Goal: Check status: Check status

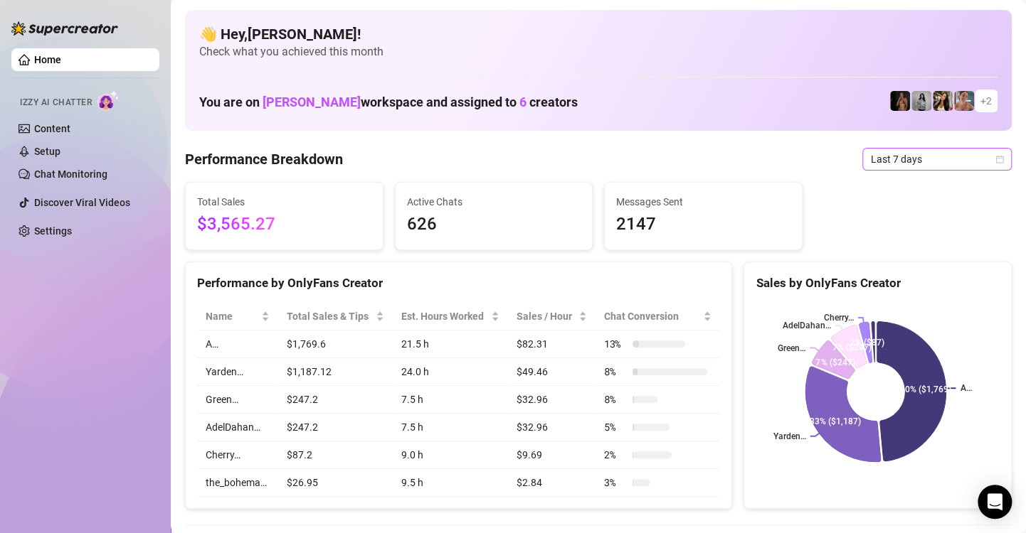
click at [995, 156] on icon "calendar" at bounding box center [999, 159] width 9 height 9
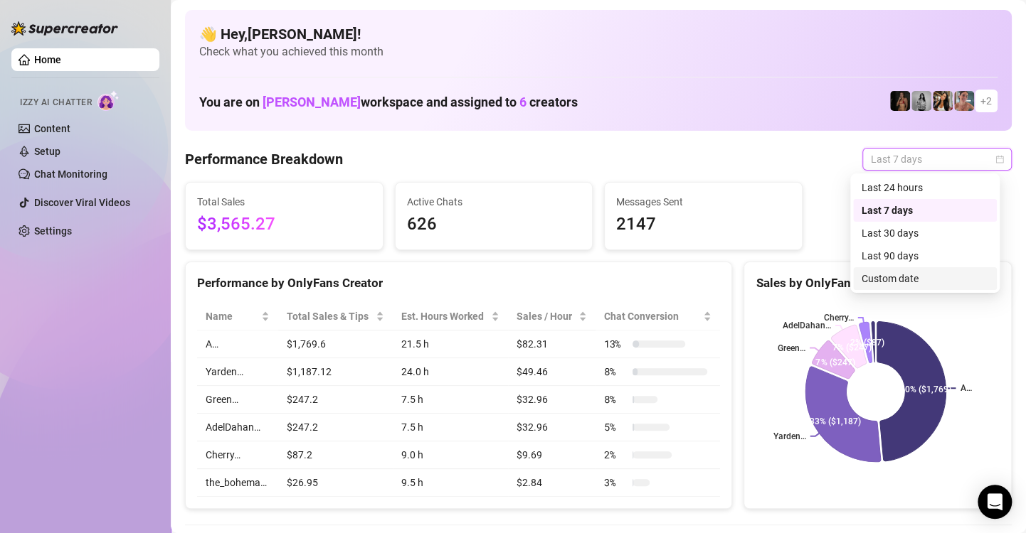
click at [912, 271] on div "Custom date" at bounding box center [924, 279] width 127 height 16
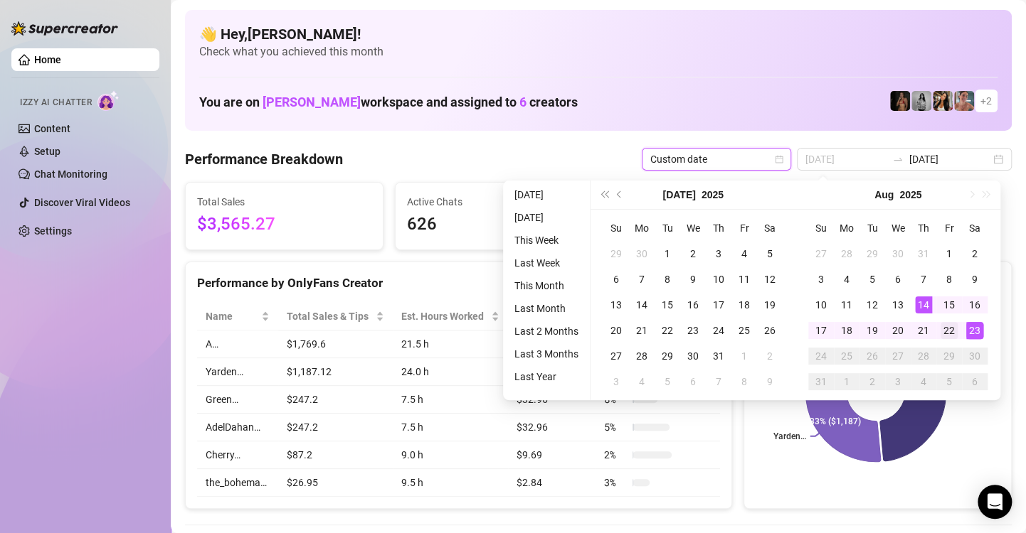
type input "[DATE]"
click at [947, 325] on div "22" at bounding box center [948, 330] width 17 height 17
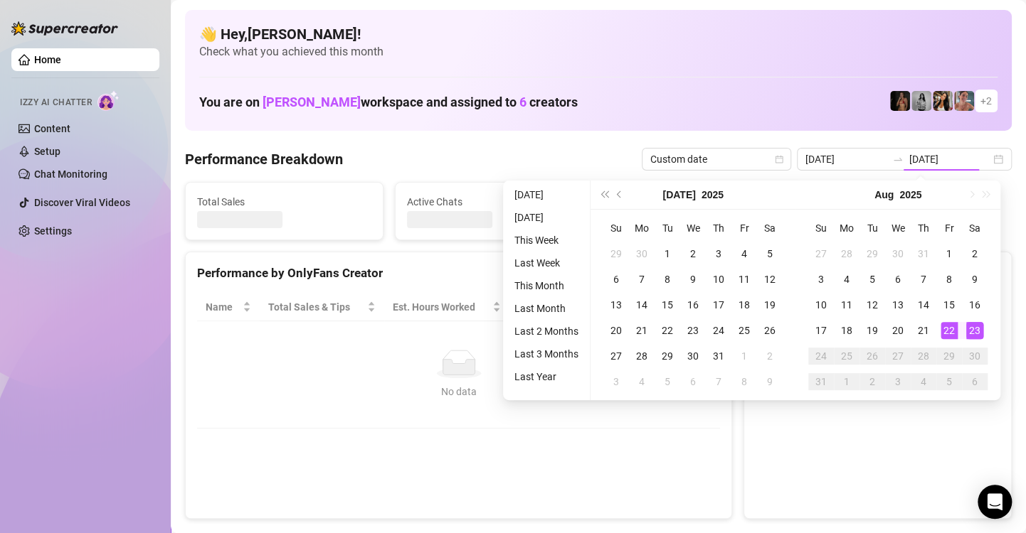
type input "[DATE]"
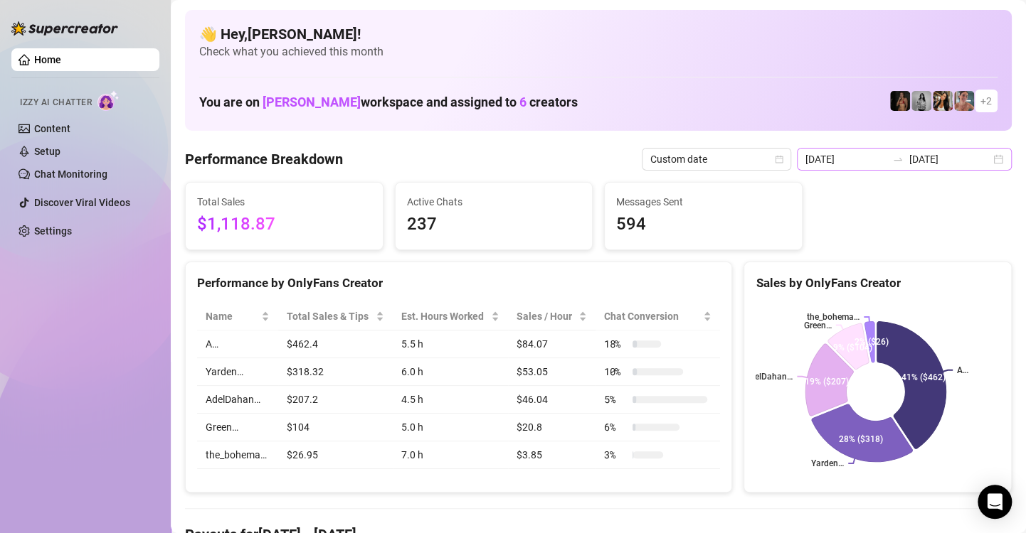
click at [986, 156] on div "[DATE] [DATE]" at bounding box center [904, 159] width 215 height 23
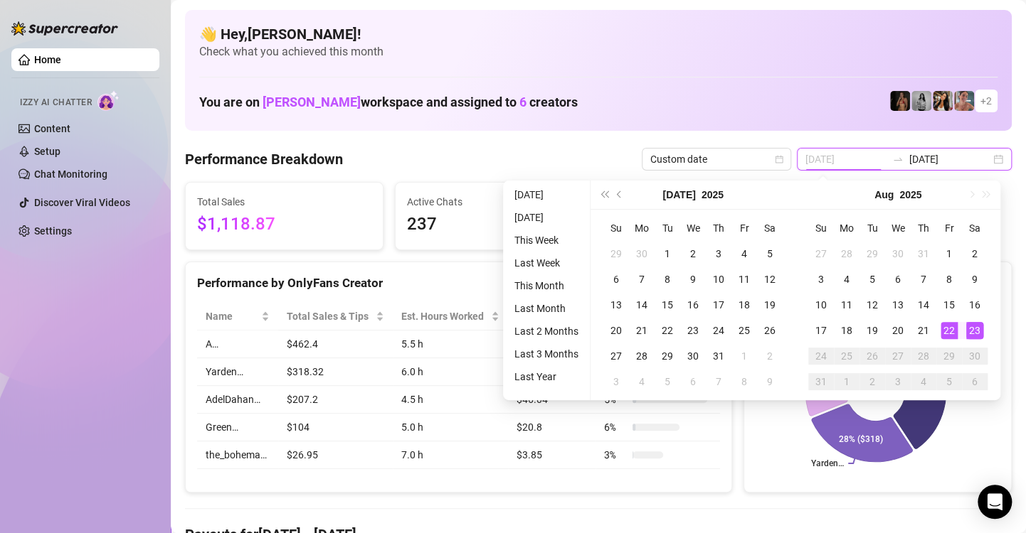
type input "[DATE]"
click at [978, 333] on div "23" at bounding box center [974, 330] width 17 height 17
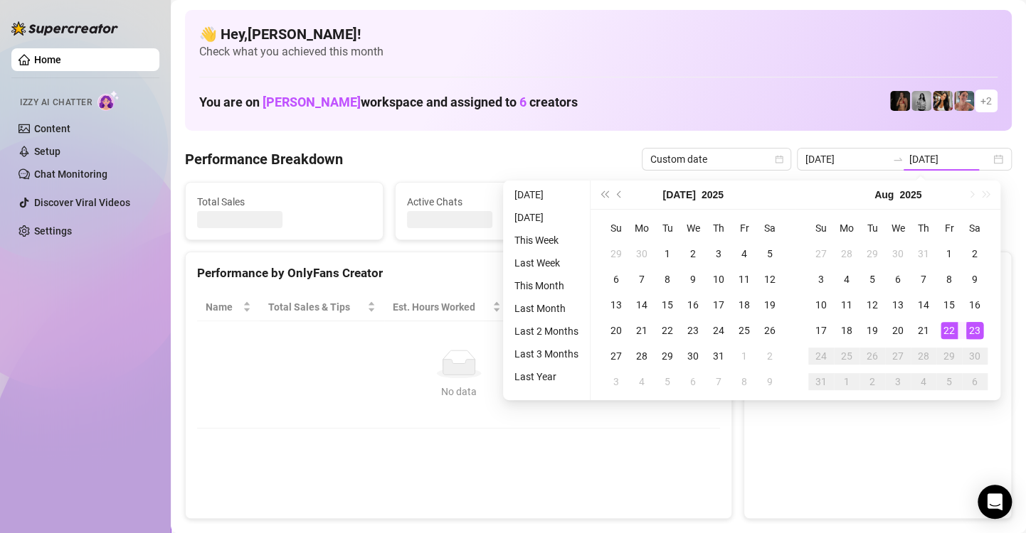
type input "[DATE]"
